Goal: Information Seeking & Learning: Learn about a topic

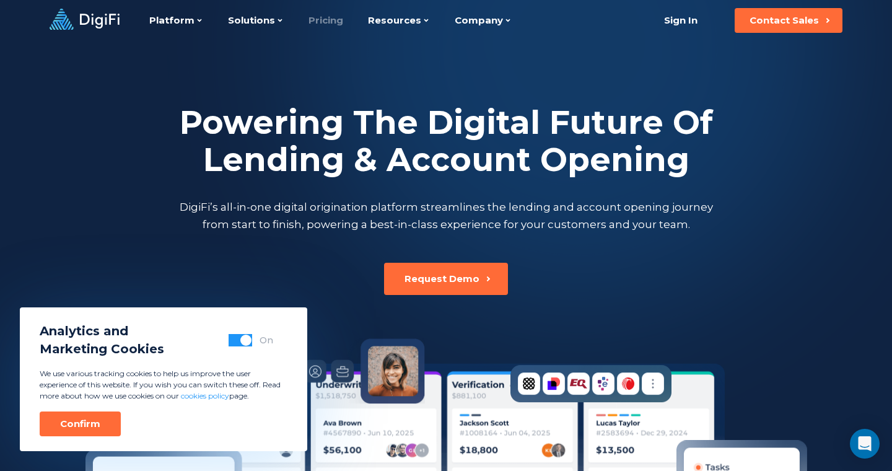
click at [330, 29] on link "Pricing" at bounding box center [326, 20] width 35 height 41
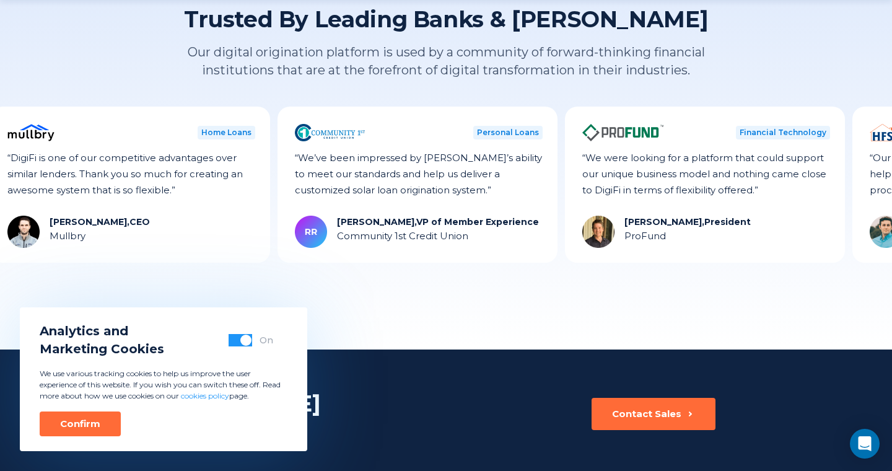
click at [95, 428] on div "Confirm" at bounding box center [80, 424] width 40 height 12
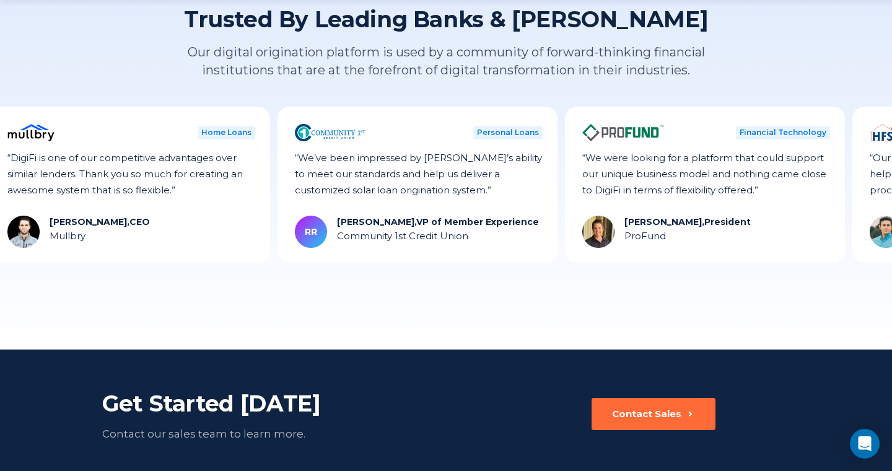
drag, startPoint x: 268, startPoint y: 221, endPoint x: 314, endPoint y: 235, distance: 48.4
copy div "Hale Shaw, CEO Mullbry"
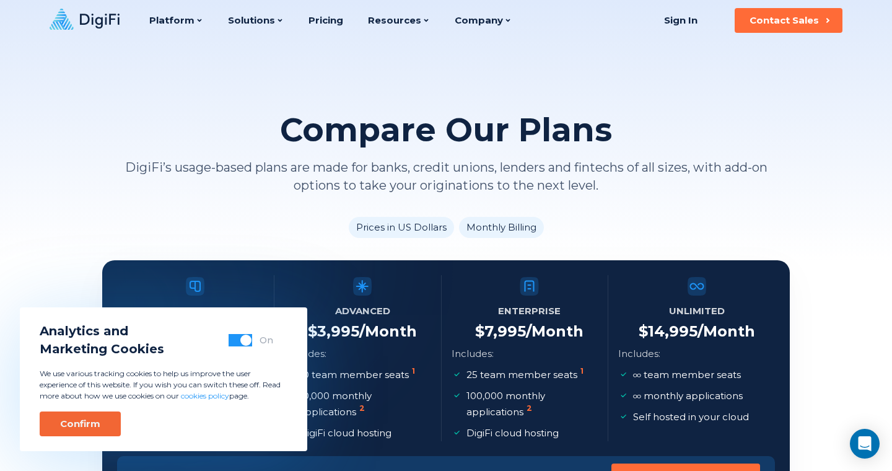
click at [95, 425] on div "Confirm" at bounding box center [80, 424] width 40 height 12
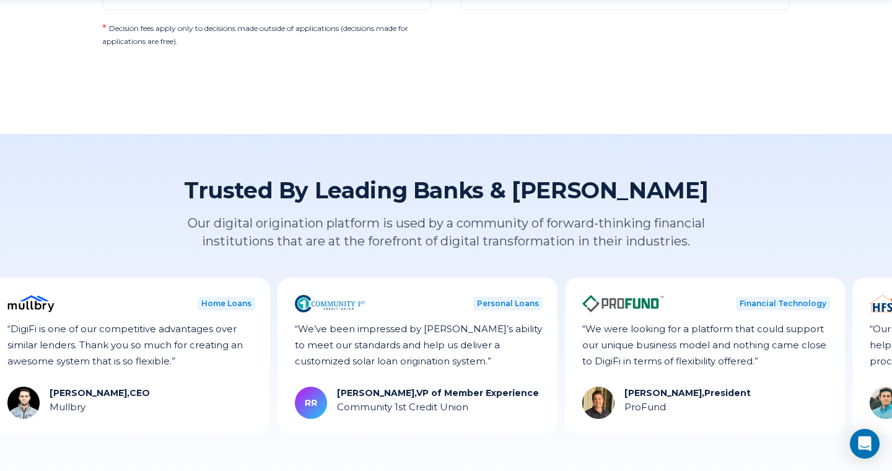
scroll to position [1279, 0]
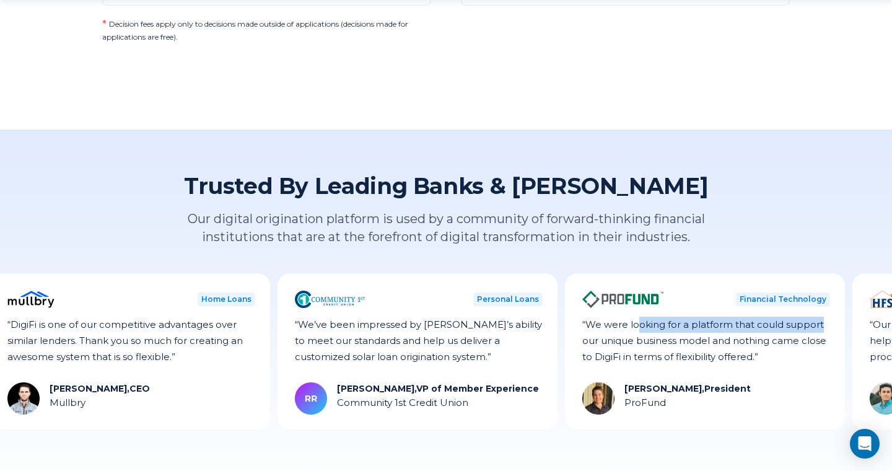
drag, startPoint x: 565, startPoint y: 332, endPoint x: 363, endPoint y: 330, distance: 202.7
click at [565, 330] on div "Financial Technology “We were looking for a platform that could support our uni…" at bounding box center [705, 351] width 280 height 156
click at [582, 404] on div "Tim Trankina, President ProFund" at bounding box center [706, 398] width 248 height 32
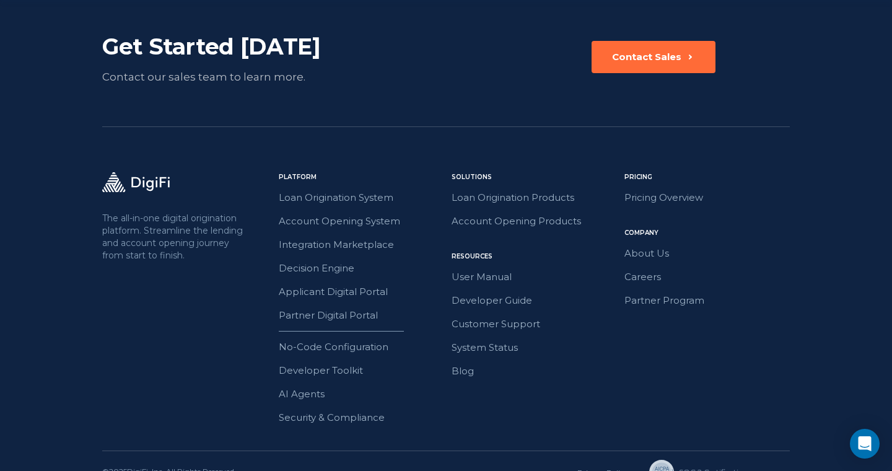
scroll to position [1812, 0]
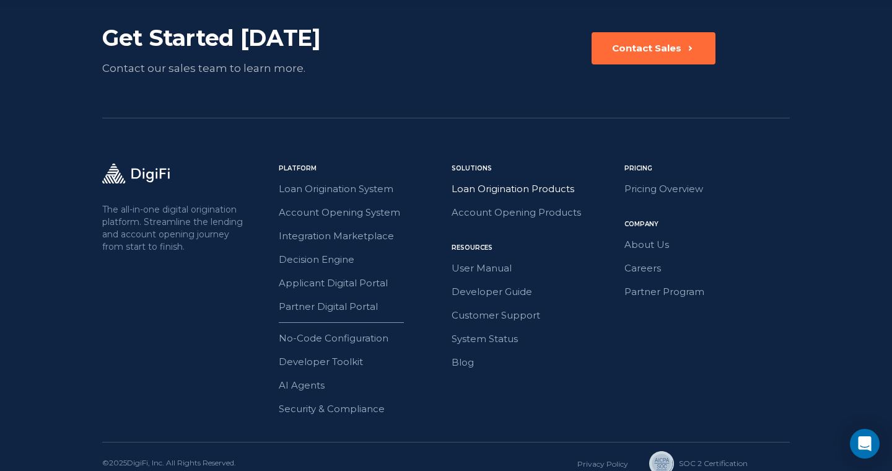
click at [547, 185] on link "Loan Origination Products" at bounding box center [534, 189] width 165 height 16
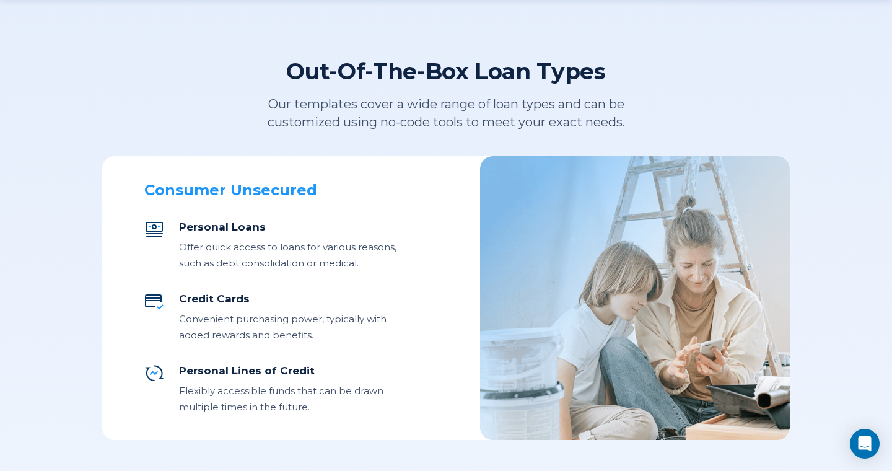
scroll to position [420, 0]
